Goal: Task Accomplishment & Management: Complete application form

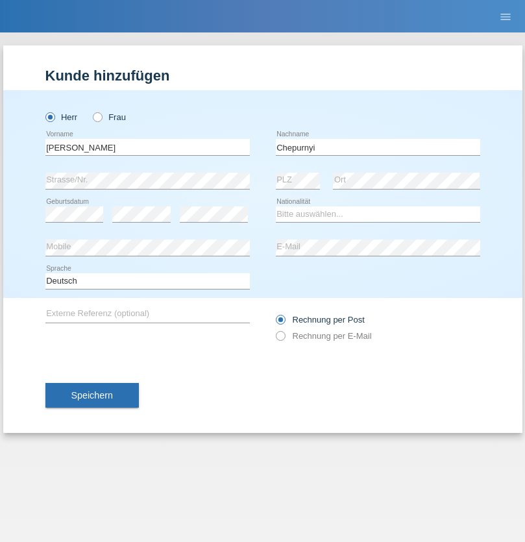
type input "Chepurnyi"
select select "UA"
select select "C"
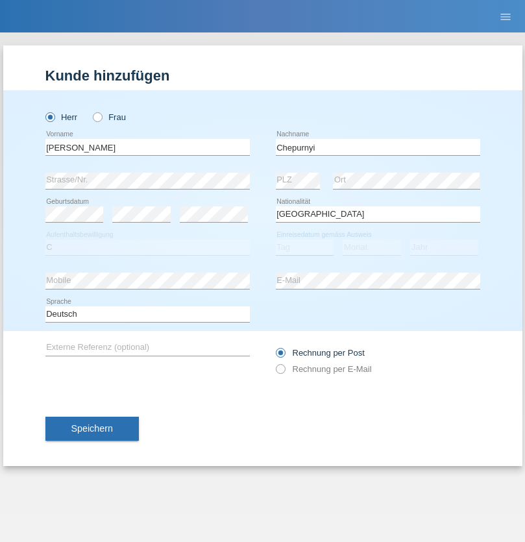
select select "23"
select select "08"
select select "2021"
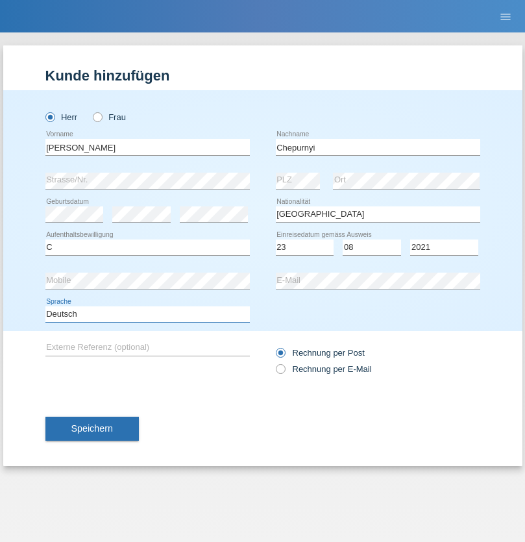
select select "en"
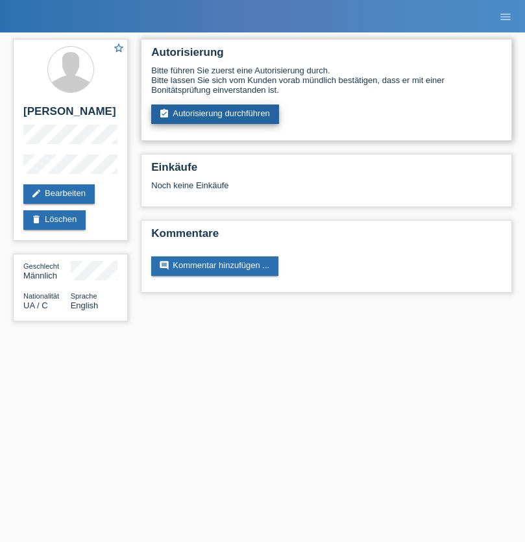
click at [215, 114] on link "assignment_turned_in Autorisierung durchführen" at bounding box center [215, 113] width 128 height 19
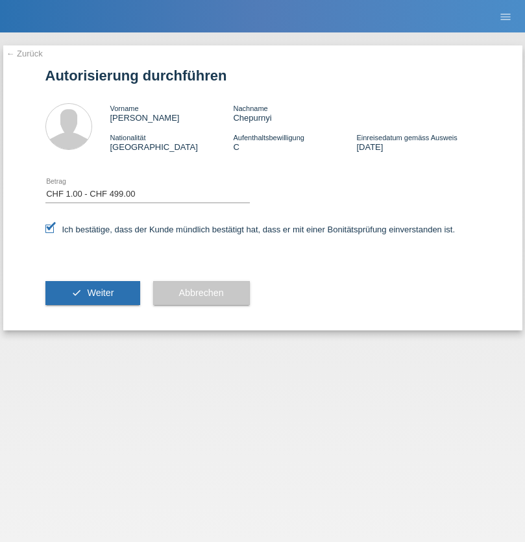
select select "1"
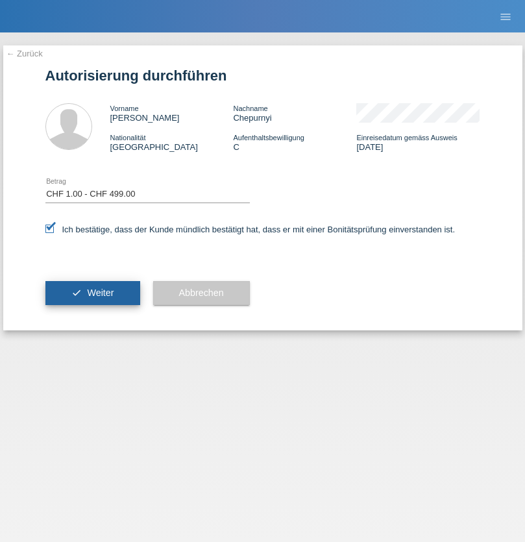
click at [92, 293] on span "Weiter" at bounding box center [100, 292] width 27 height 10
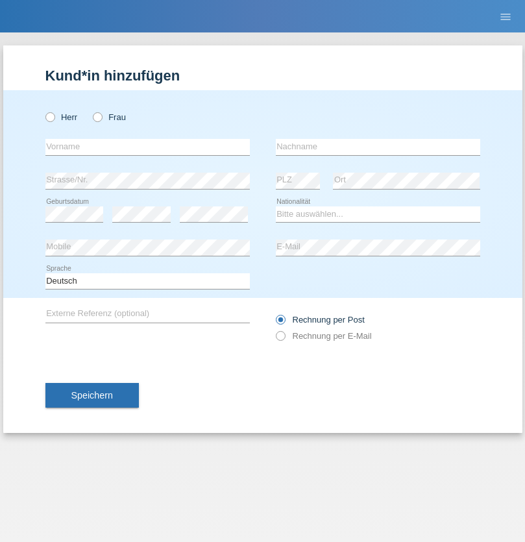
radio input "true"
click at [147, 147] on input "text" at bounding box center [147, 147] width 204 height 16
type input "agnertina"
click at [378, 147] on input "text" at bounding box center [378, 147] width 204 height 16
type input "noshaj"
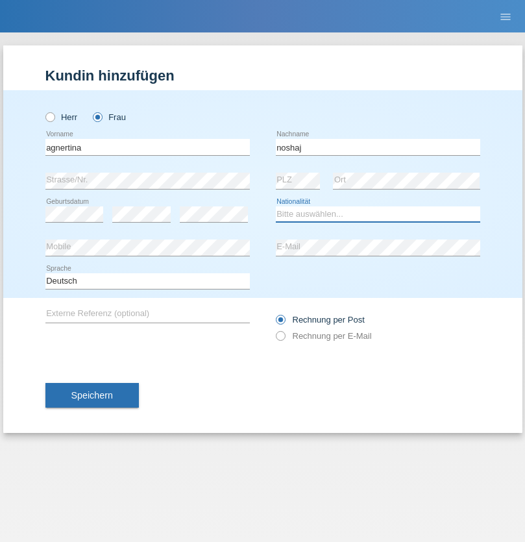
select select "NL"
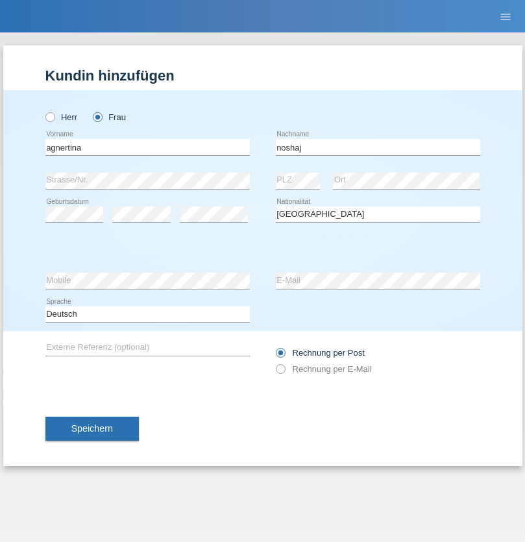
select select "C"
select select "01"
select select "08"
select select "2021"
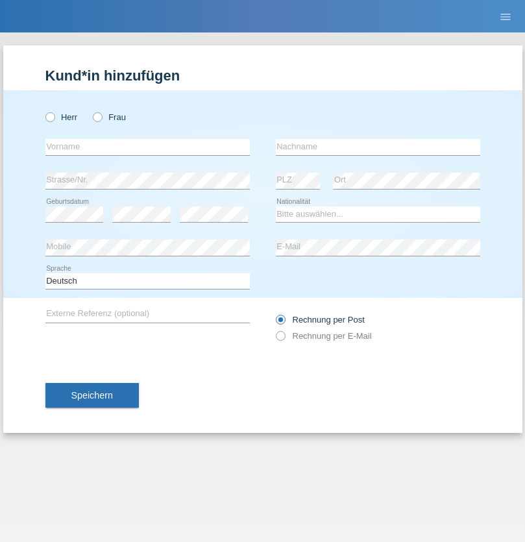
radio input "true"
click at [147, 147] on input "text" at bounding box center [147, 147] width 204 height 16
type input "bajram"
click at [378, 147] on input "text" at bounding box center [378, 147] width 204 height 16
type input "malluta"
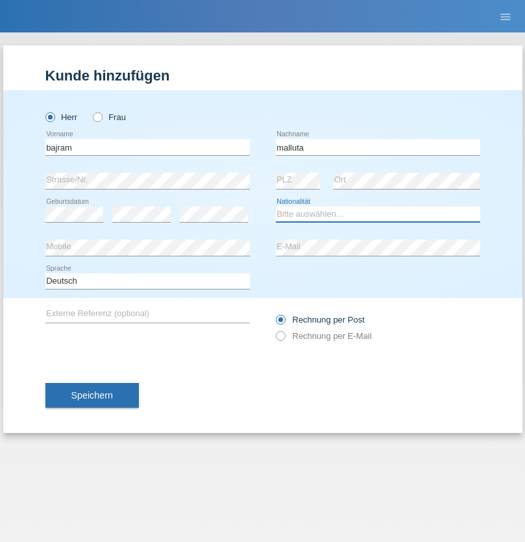
select select "CH"
radio input "true"
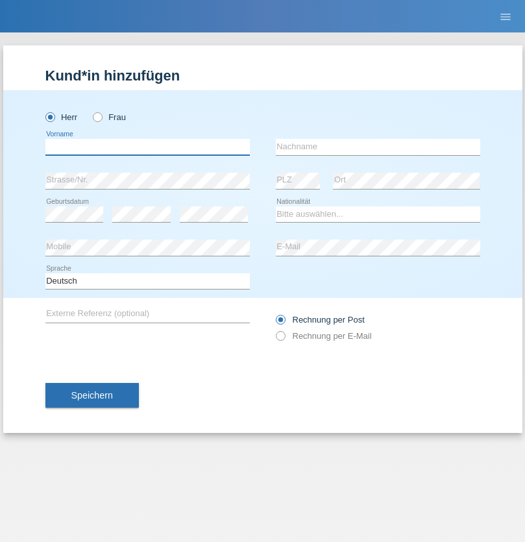
click at [147, 147] on input "text" at bounding box center [147, 147] width 204 height 16
type input "firat"
click at [378, 147] on input "text" at bounding box center [378, 147] width 204 height 16
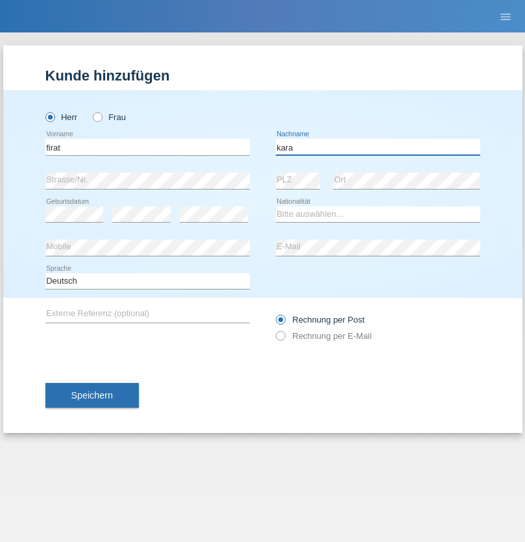
type input "kara"
select select "CH"
radio input "true"
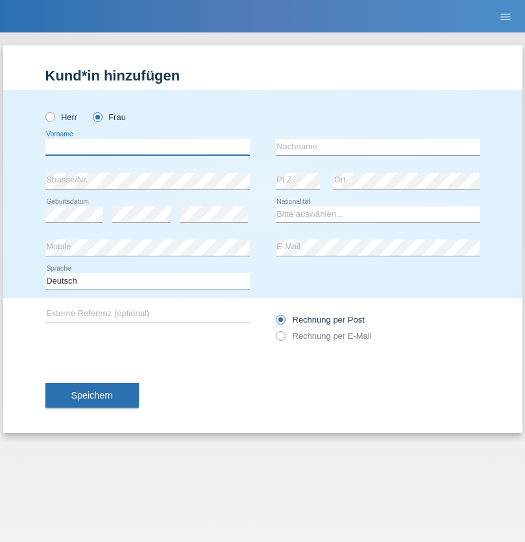
click at [147, 147] on input "text" at bounding box center [147, 147] width 204 height 16
type input "Dagmar"
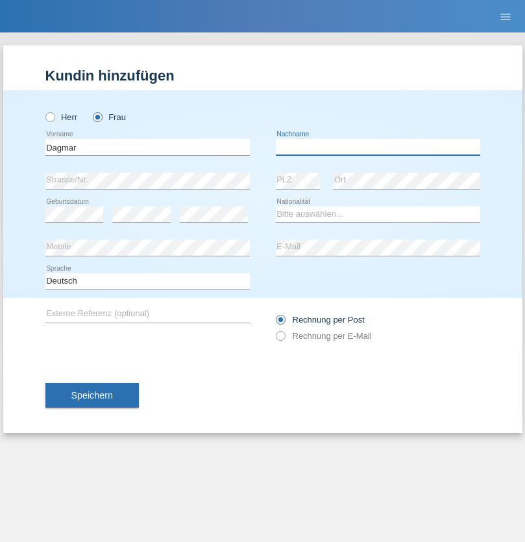
click at [378, 147] on input "text" at bounding box center [378, 147] width 204 height 16
type input "Reusser"
select select "CH"
radio input "true"
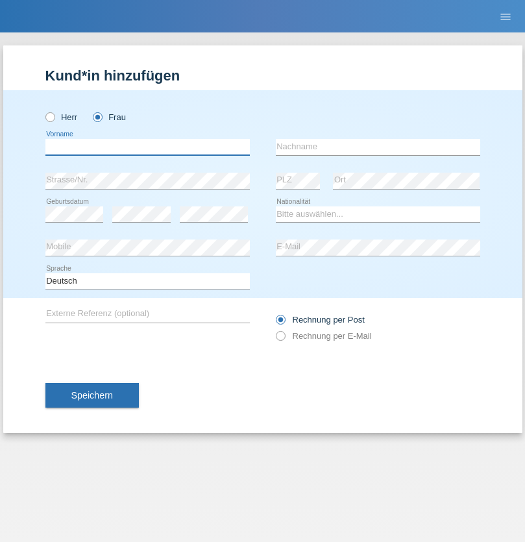
click at [147, 147] on input "text" at bounding box center [147, 147] width 204 height 16
type input "Dunja"
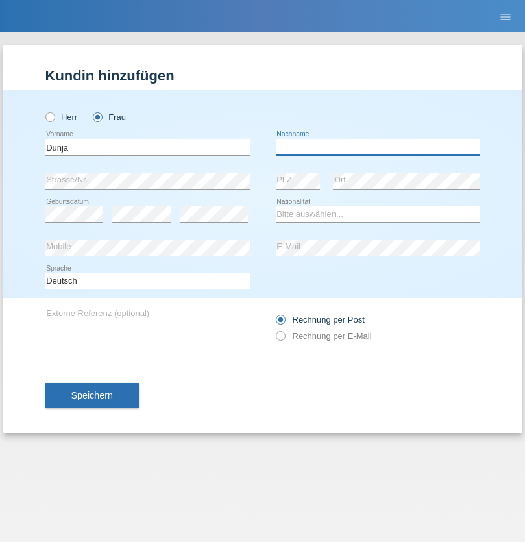
click at [378, 147] on input "text" at bounding box center [378, 147] width 204 height 16
type input "[PERSON_NAME]"
select select "HR"
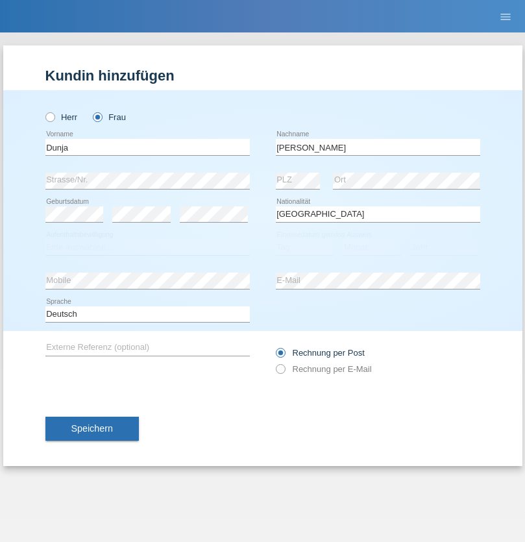
select select "C"
select select "02"
select select "09"
select select "2021"
